Goal: Information Seeking & Learning: Learn about a topic

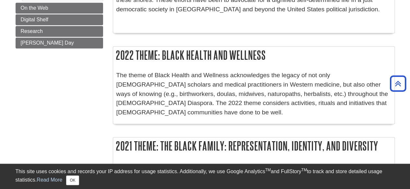
scroll to position [399, 0]
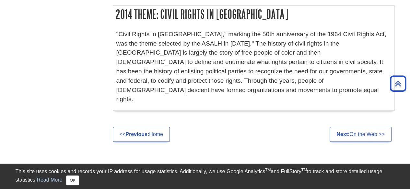
scroll to position [1150, 0]
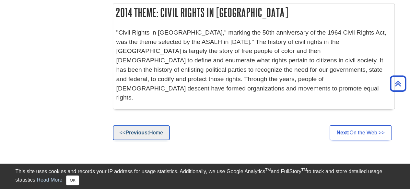
click at [154, 126] on link "<< Previous: Home" at bounding box center [141, 133] width 57 height 15
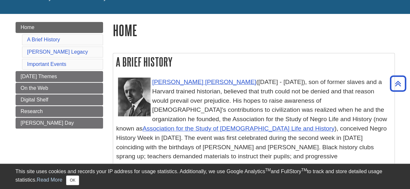
scroll to position [67, 0]
